Goal: Task Accomplishment & Management: Manage account settings

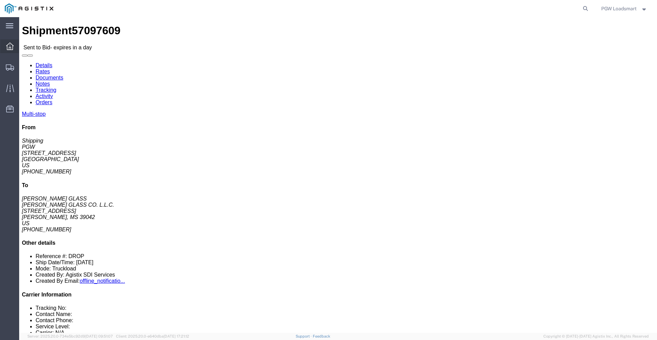
click at [12, 49] on icon at bounding box center [10, 46] width 8 height 8
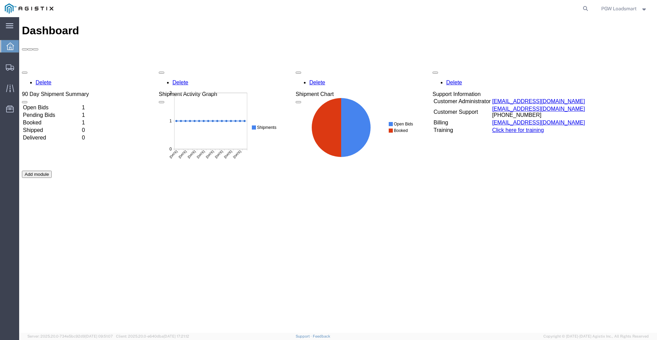
click at [45, 119] on td "Booked" at bounding box center [52, 122] width 58 height 7
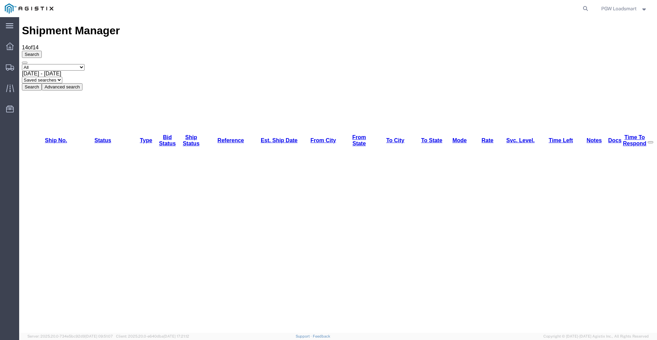
checkbox input "true"
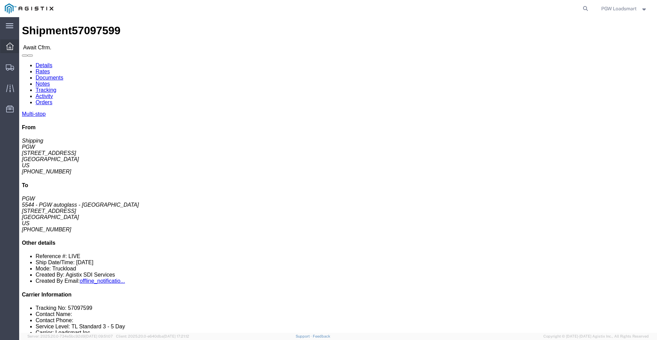
click at [9, 49] on icon at bounding box center [10, 46] width 8 height 8
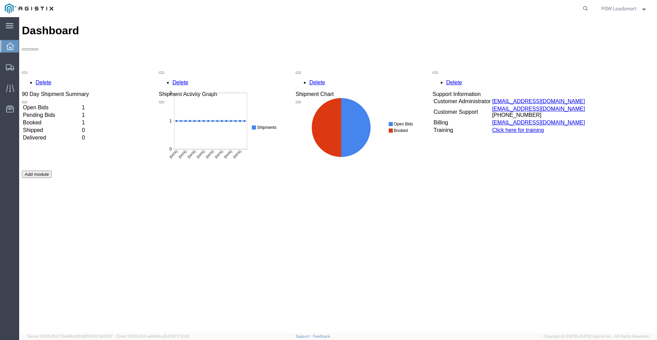
click at [44, 112] on td "Pending Bids" at bounding box center [52, 115] width 58 height 7
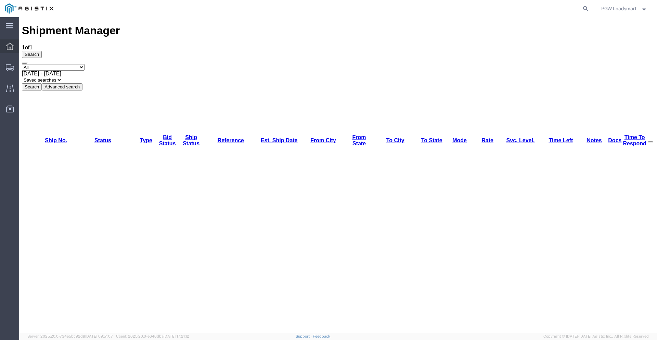
click at [5, 51] on div at bounding box center [9, 46] width 19 height 14
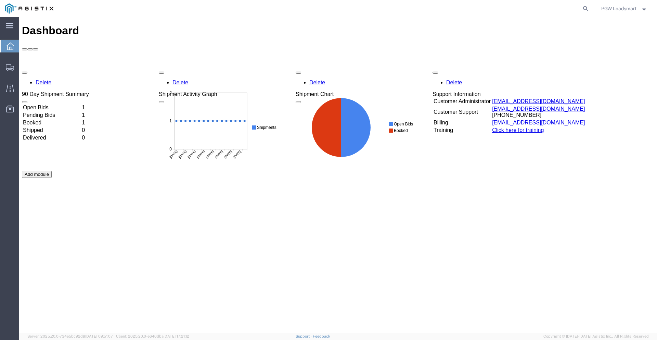
click at [43, 104] on td "Open Bids" at bounding box center [52, 107] width 58 height 7
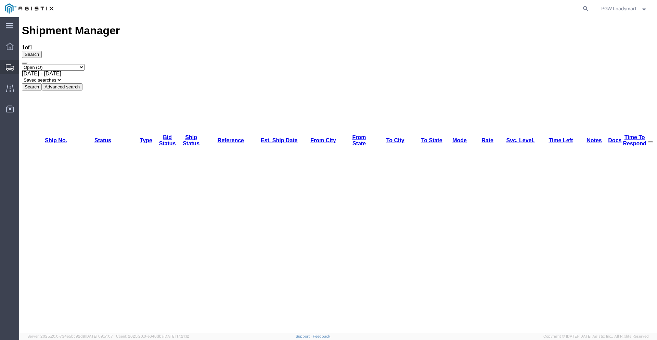
click at [8, 63] on div at bounding box center [9, 67] width 19 height 14
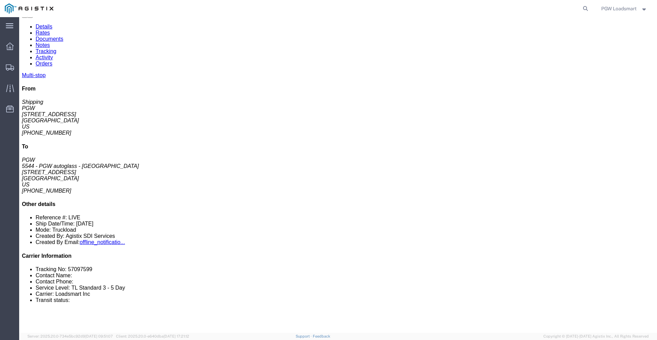
scroll to position [44, 0]
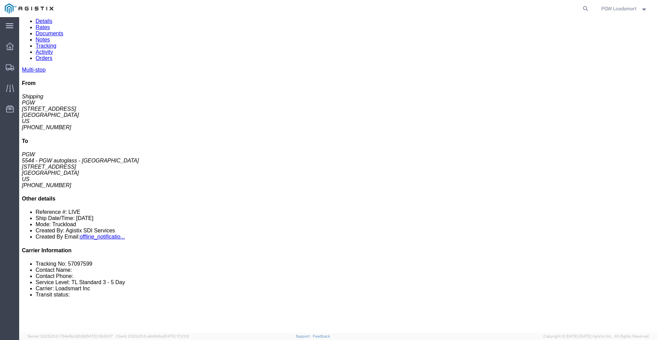
click icon "button"
click div "Leg 1 - Truckload"
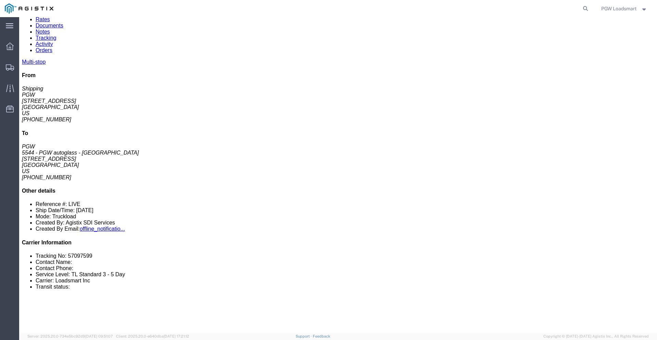
scroll to position [0, 0]
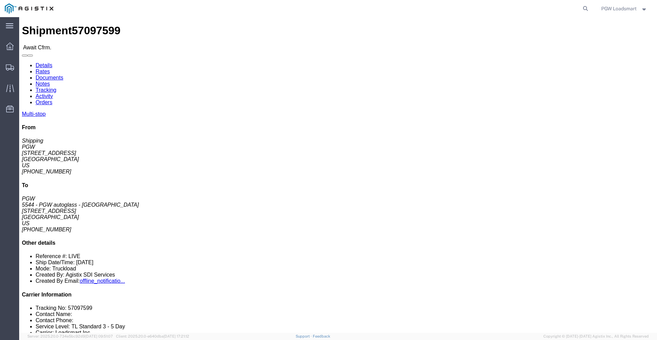
click link "Rates"
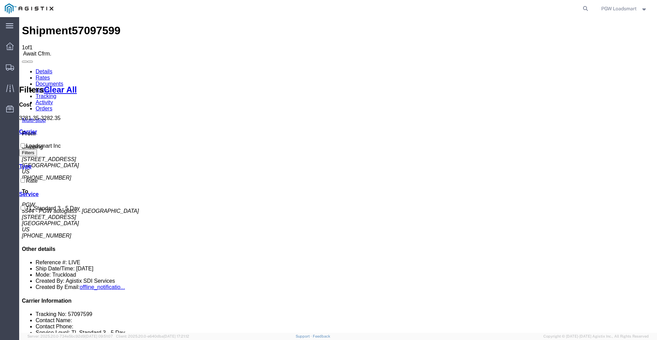
click at [41, 68] on link "Details" at bounding box center [44, 71] width 17 height 6
click link "Rates"
click at [51, 68] on link "Details" at bounding box center [44, 71] width 17 height 6
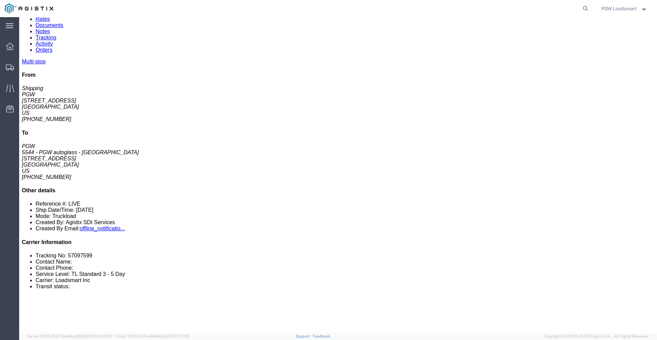
scroll to position [58, 0]
click div "[STREET_ADDRESS]"
copy div "BRASELTON"
click link "Rates"
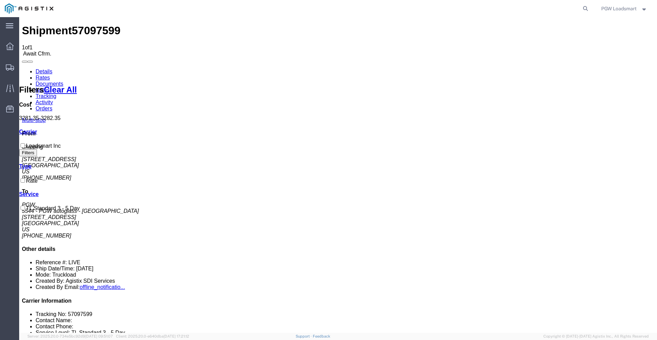
click at [42, 68] on link "Details" at bounding box center [44, 71] width 17 height 6
drag, startPoint x: 199, startPoint y: 202, endPoint x: 217, endPoint y: 202, distance: 17.8
click div "[STREET_ADDRESS]"
click div "Leg 1 - Truckload"
click link "Rates"
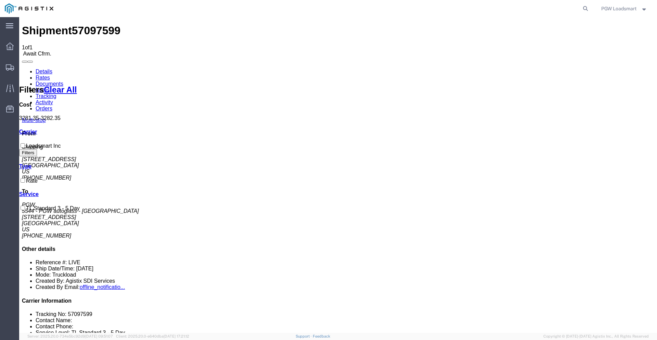
click at [50, 87] on link "Notes" at bounding box center [43, 90] width 14 height 6
click at [44, 68] on link "Details" at bounding box center [44, 71] width 17 height 6
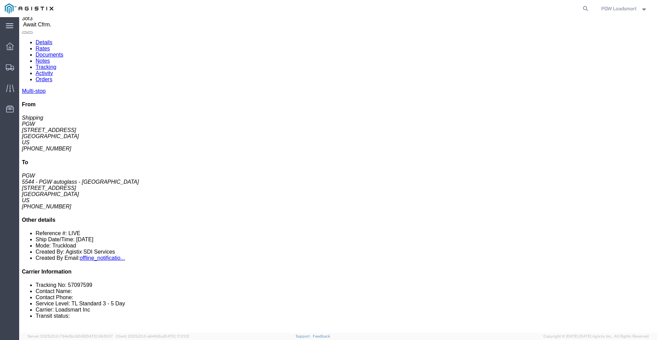
click link "Rates"
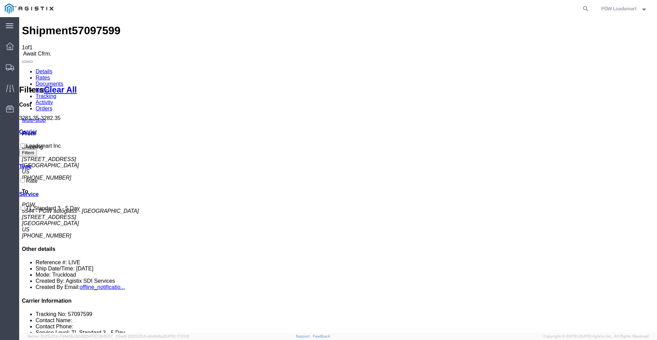
click at [43, 68] on link "Details" at bounding box center [44, 71] width 17 height 6
click button "Decline Shipment"
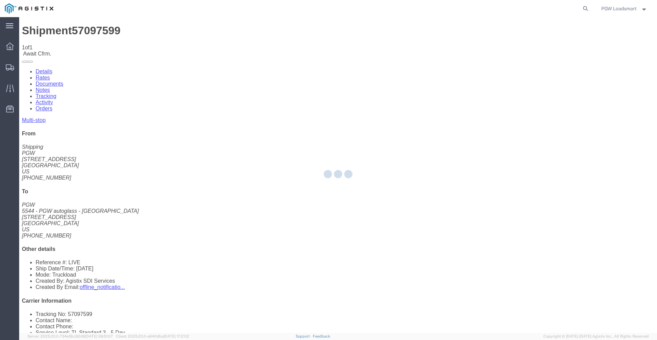
drag, startPoint x: 607, startPoint y: 316, endPoint x: 576, endPoint y: 293, distance: 38.8
click at [594, 307] on div at bounding box center [338, 174] width 638 height 315
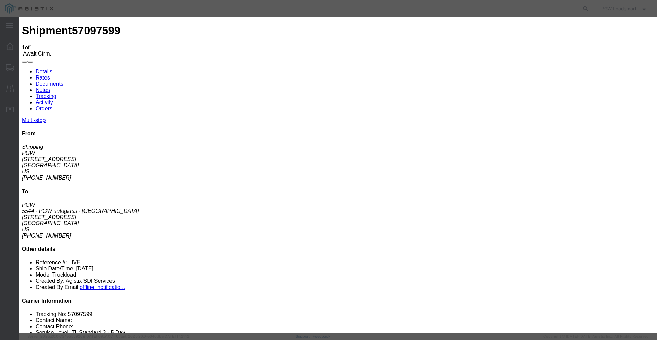
click select "Select Can't haul at contracted rate Can't meet deliver by date / time Can't me…"
select select "Other"
click select "Select Can't haul at contracted rate Can't meet deliver by date / time Can't me…"
click button "Decline"
